Goal: Find specific page/section: Find specific page/section

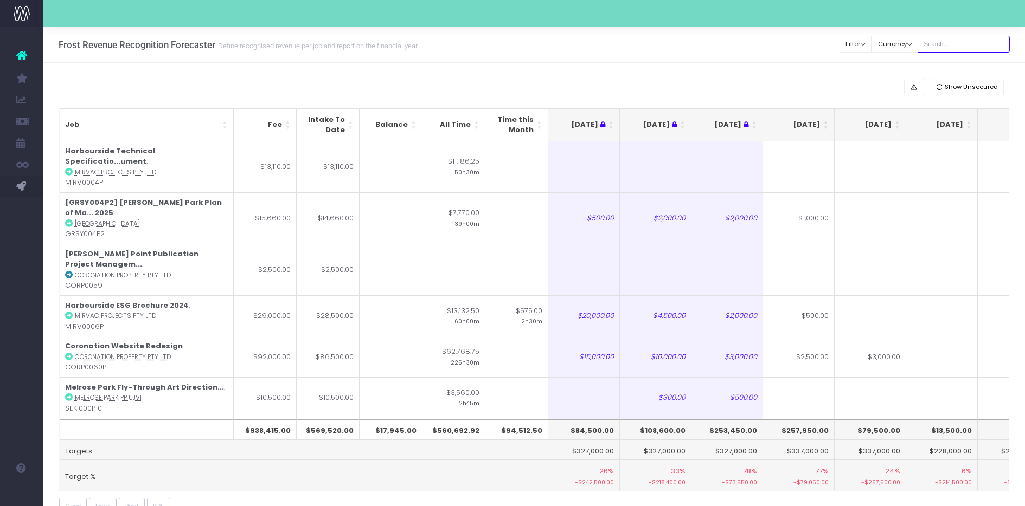
click at [948, 43] on input "text" at bounding box center [963, 44] width 92 height 17
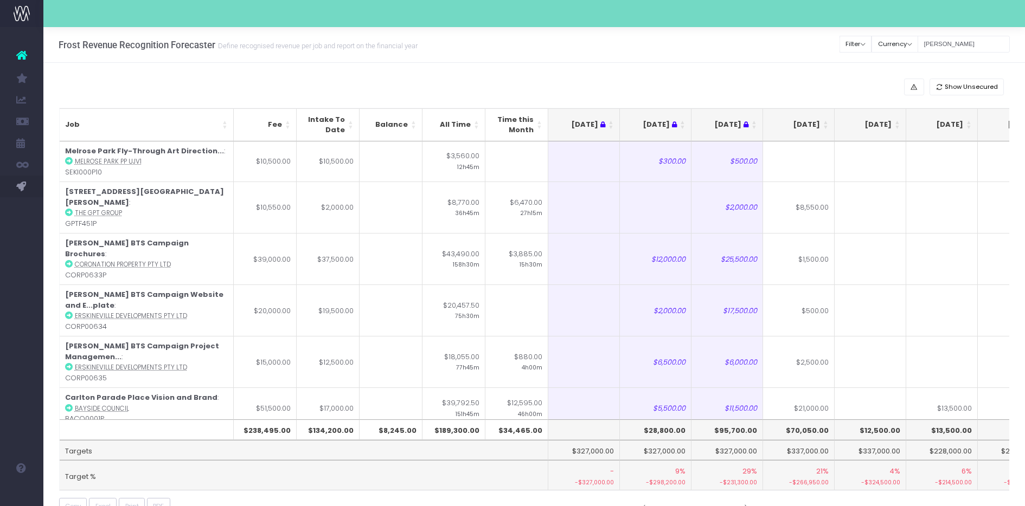
click at [821, 128] on th "[DATE]" at bounding box center [799, 124] width 72 height 33
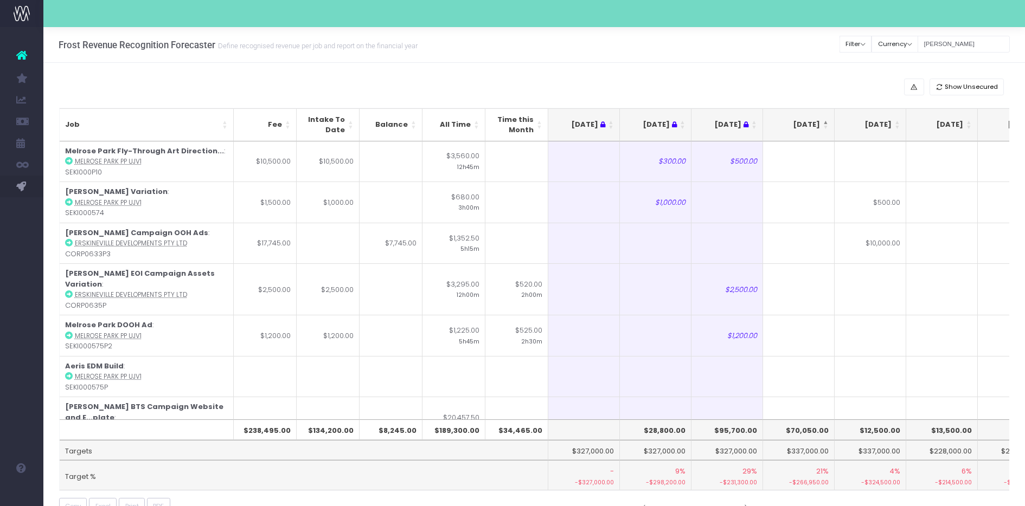
click at [821, 128] on th "[DATE]" at bounding box center [799, 124] width 72 height 33
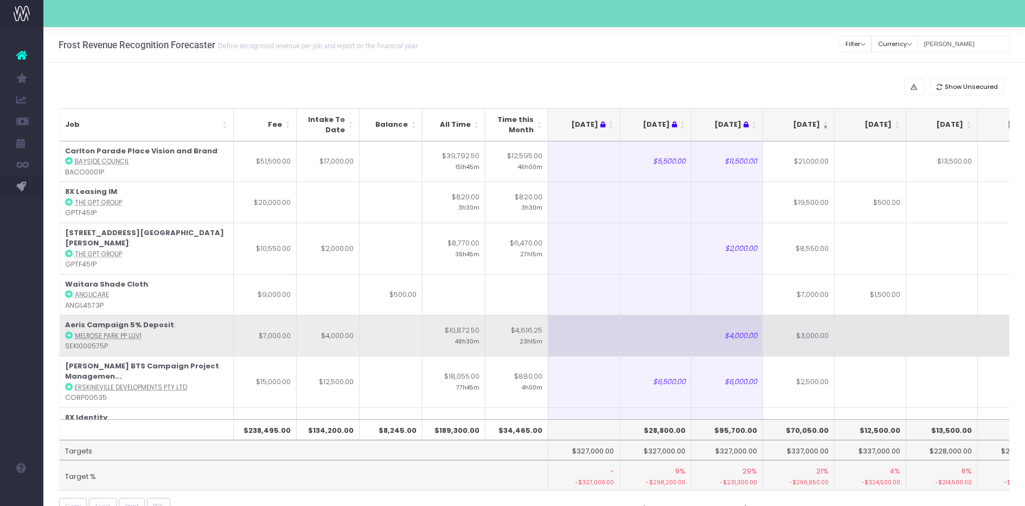
scroll to position [15, 0]
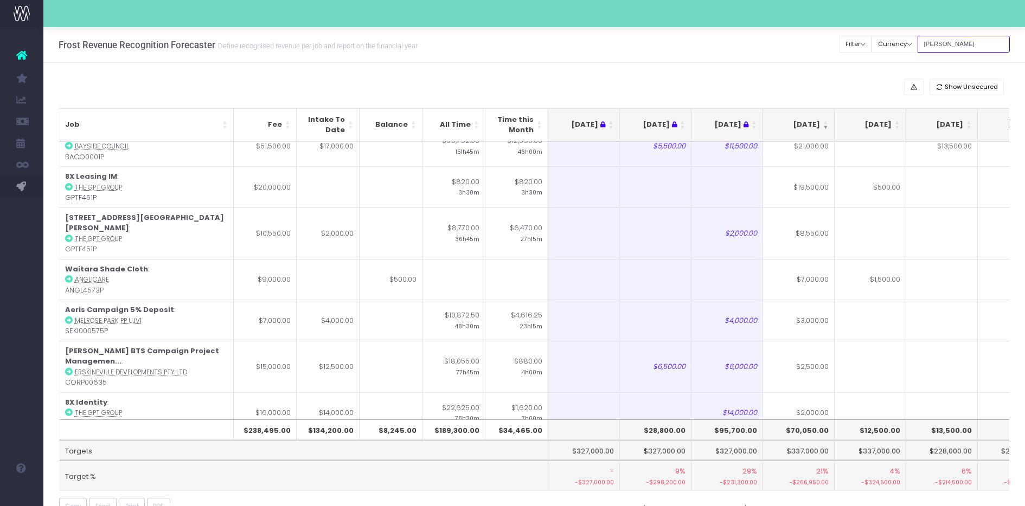
drag, startPoint x: 954, startPoint y: 42, endPoint x: 876, endPoint y: 20, distance: 81.0
click at [906, 50] on div "Clear Filters Filter By Account Manager All [PERSON_NAME] inezritchie [PERSON_N…" at bounding box center [925, 44] width 170 height 22
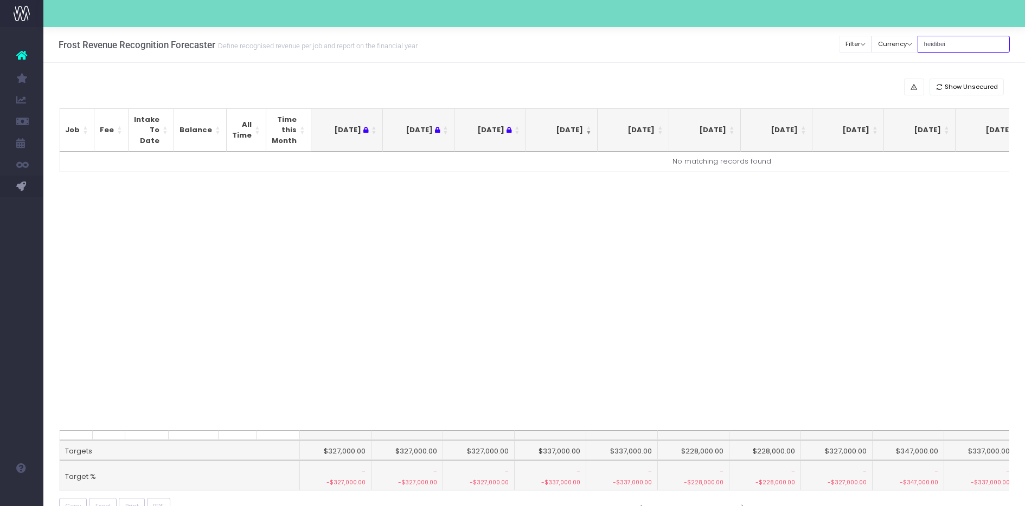
scroll to position [0, 0]
type input "h"
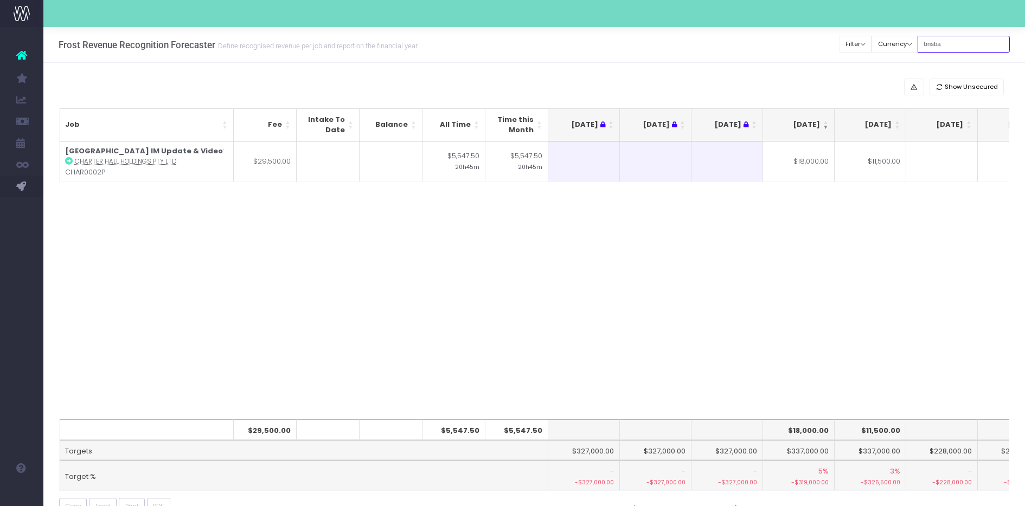
type input "[GEOGRAPHIC_DATA]"
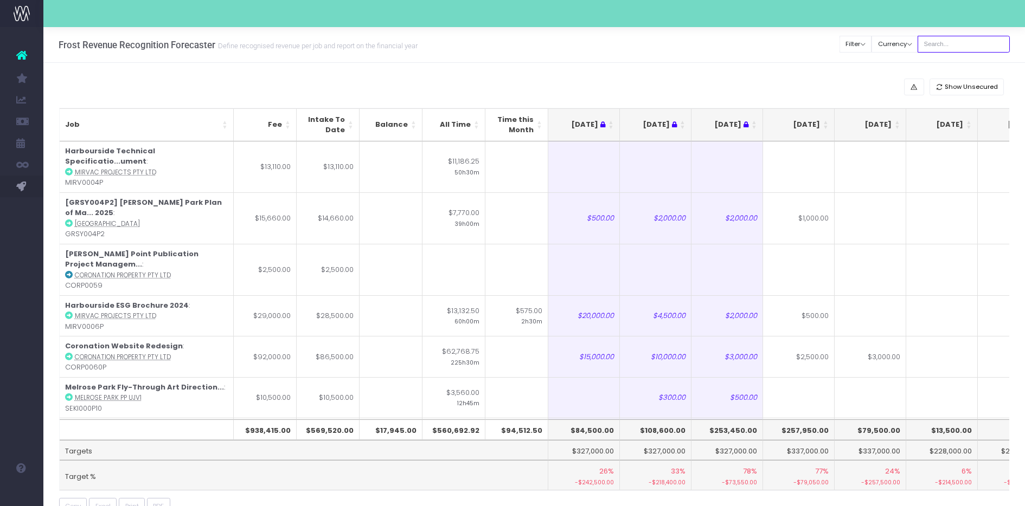
click at [941, 39] on input "text" at bounding box center [963, 44] width 92 height 17
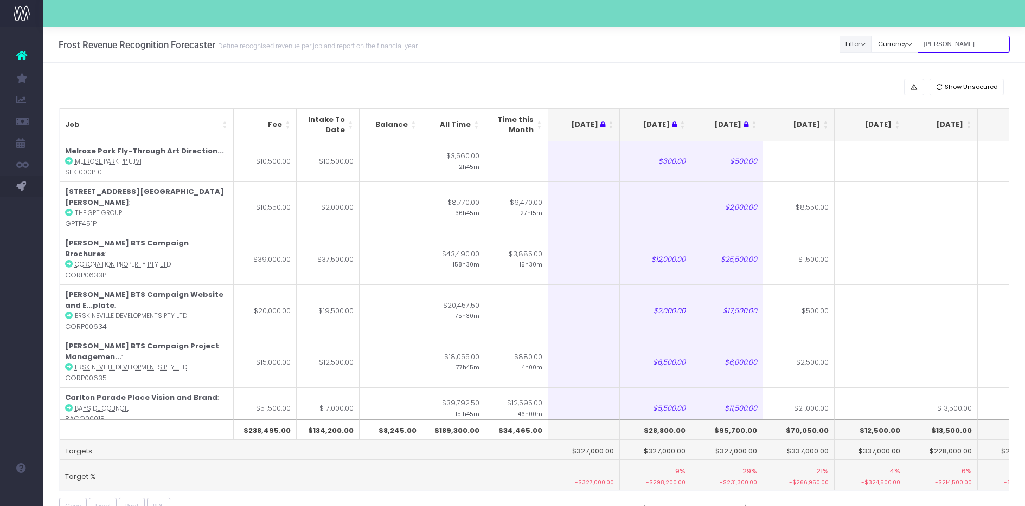
drag, startPoint x: 966, startPoint y: 48, endPoint x: 883, endPoint y: 44, distance: 82.5
click at [883, 44] on div "Clear Filters Filter By Account Manager All [PERSON_NAME] inezritchie [PERSON_N…" at bounding box center [925, 44] width 170 height 22
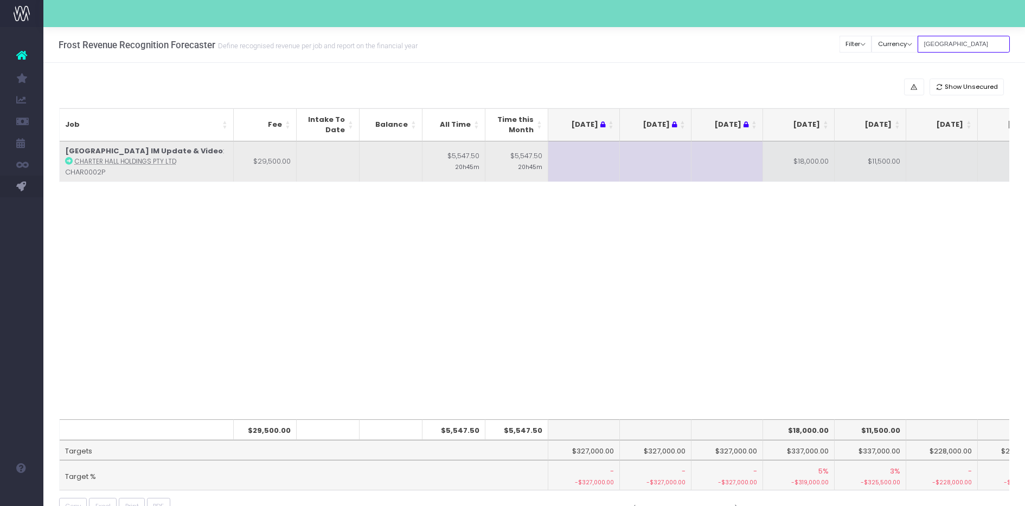
type input "[GEOGRAPHIC_DATA]"
click at [148, 150] on strong "[GEOGRAPHIC_DATA] IM Update & Video" at bounding box center [144, 151] width 158 height 10
click at [82, 145] on td "[GEOGRAPHIC_DATA] IM Update & Video : Charter Hall Holdings Pty Ltd CHAR0002P" at bounding box center [147, 162] width 174 height 41
click at [68, 161] on icon at bounding box center [69, 161] width 8 height 8
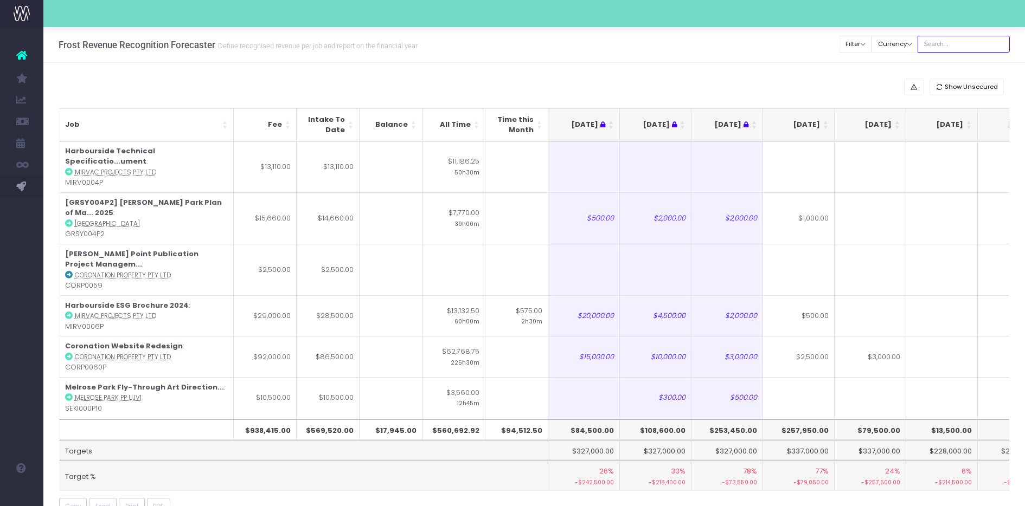
click at [958, 38] on input "text" at bounding box center [963, 44] width 92 height 17
type input "[PERSON_NAME]"
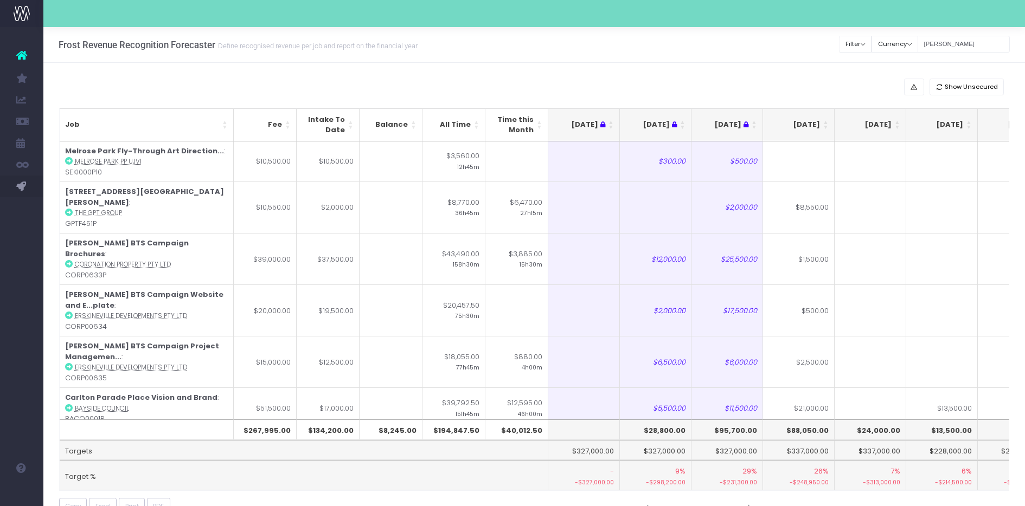
click at [831, 128] on th "[DATE]" at bounding box center [799, 124] width 72 height 33
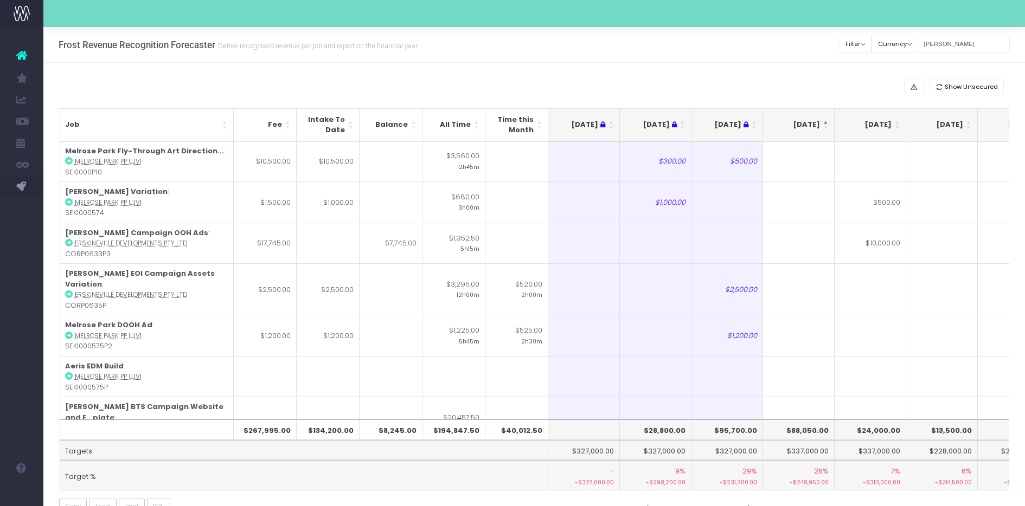
click at [831, 128] on th "[DATE]" at bounding box center [799, 124] width 72 height 33
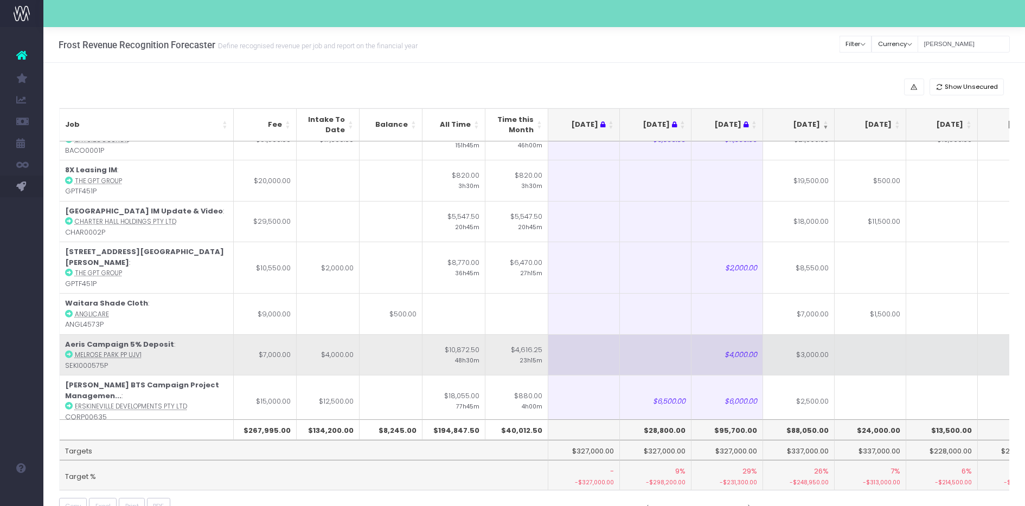
scroll to position [20, 0]
